Goal: Browse casually

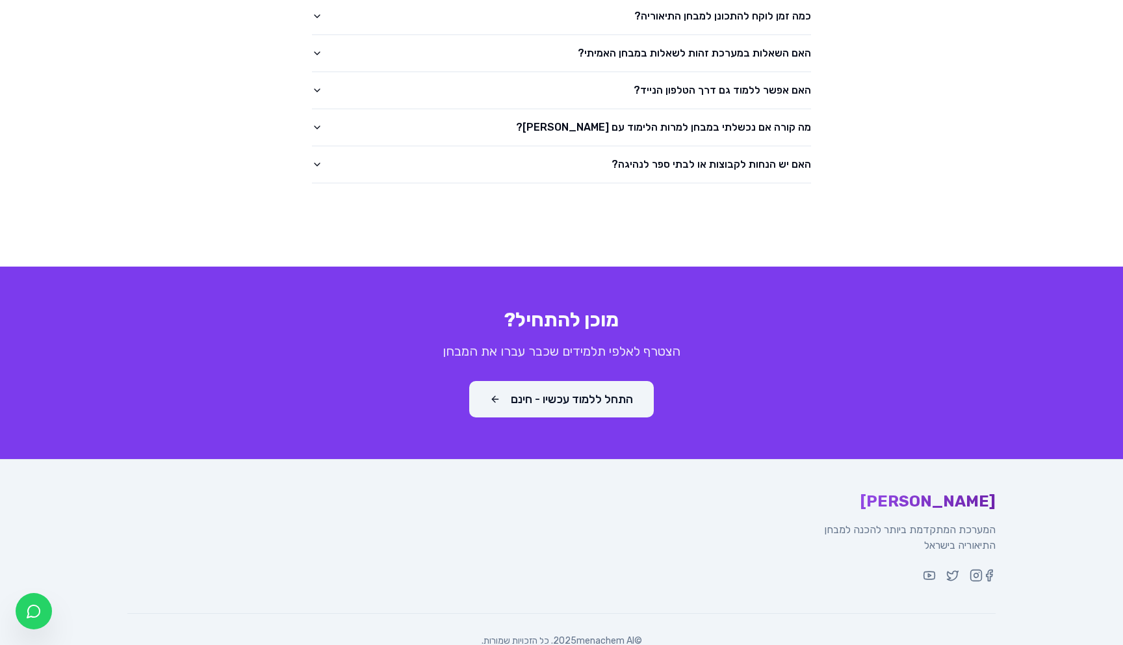
scroll to position [1966, 0]
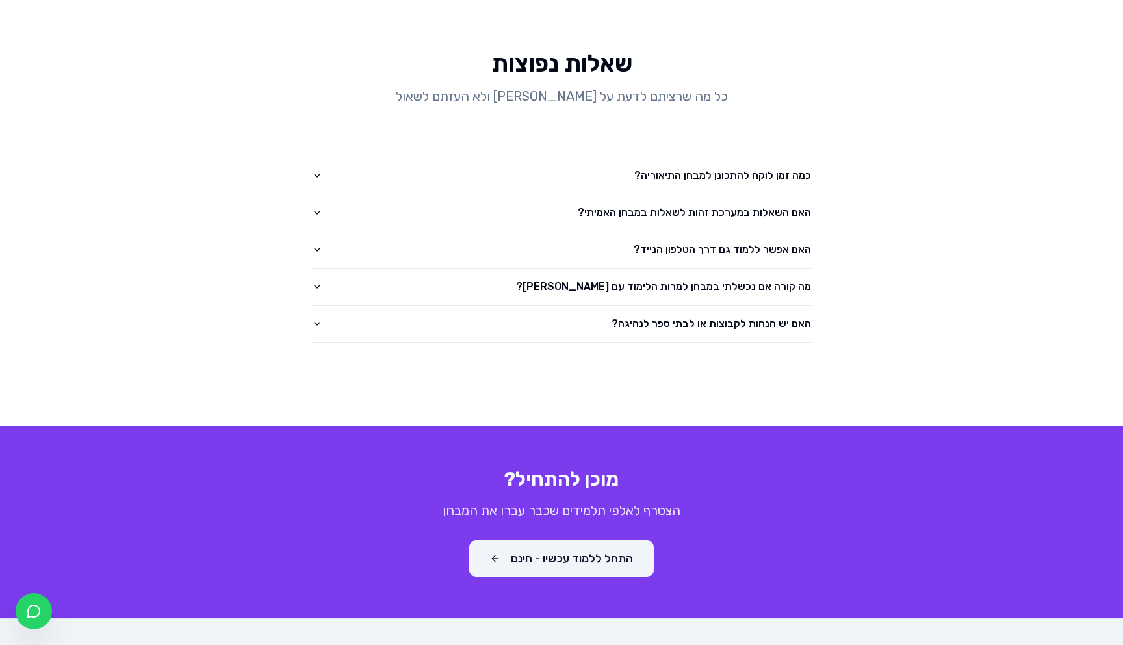
scroll to position [1558, 0]
